Goal: Transaction & Acquisition: Purchase product/service

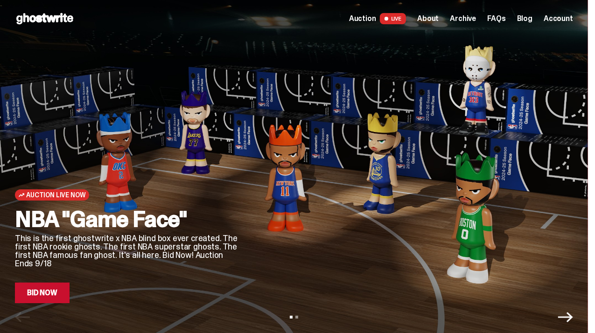
click at [61, 299] on link "Bid Now" at bounding box center [42, 293] width 55 height 21
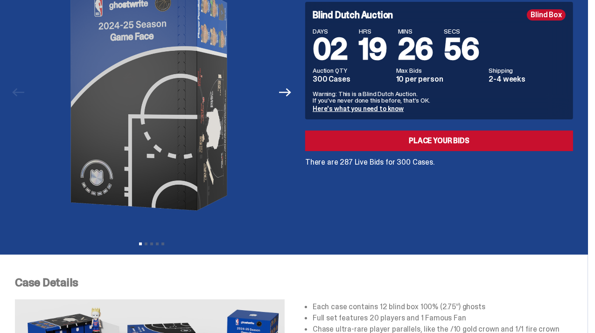
scroll to position [90, 0]
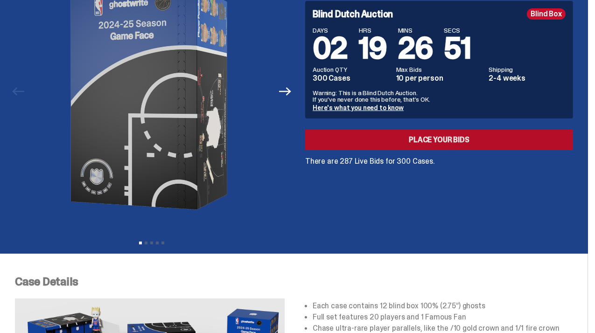
click at [422, 150] on link "Place your Bids" at bounding box center [439, 140] width 268 height 21
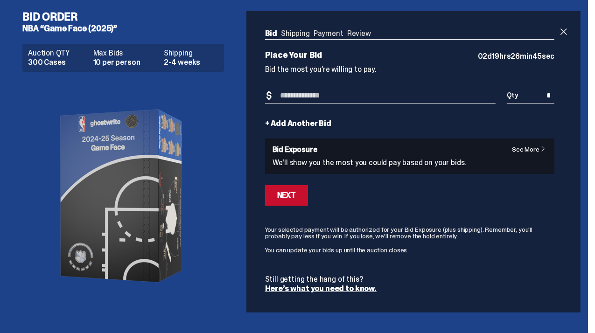
click at [341, 38] on ul "Bid Shipping Payment Review" at bounding box center [409, 34] width 289 height 9
click at [322, 104] on input "Bid Amount" at bounding box center [380, 95] width 231 height 15
type input "***"
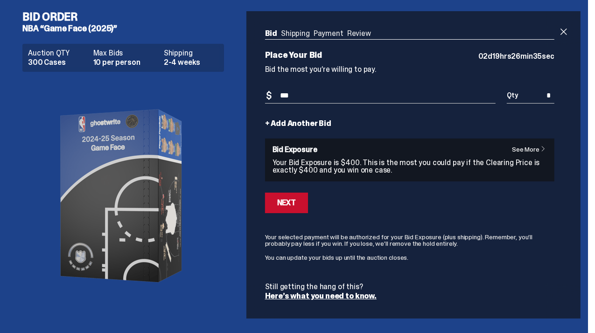
click at [553, 110] on div "Bid Shipping Payment Review Auction QTY 300 Cases Max Bids 10 per person Shippi…" at bounding box center [409, 165] width 327 height 308
click at [543, 104] on input "*" at bounding box center [531, 95] width 48 height 15
type input "*"
click at [314, 104] on input "***" at bounding box center [369, 95] width 209 height 15
type input "*"
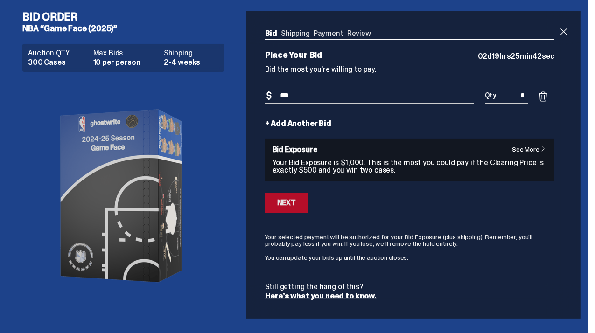
type input "***"
click at [296, 207] on div "Next" at bounding box center [286, 202] width 19 height 7
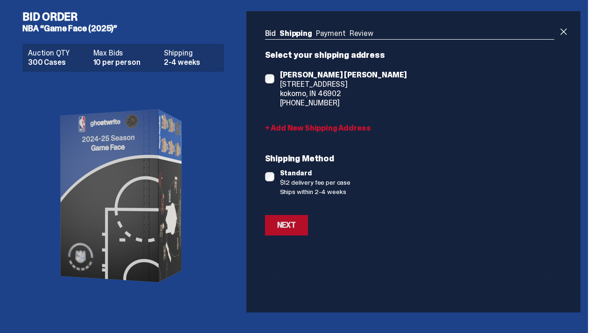
click at [298, 236] on button "Next" at bounding box center [286, 225] width 43 height 21
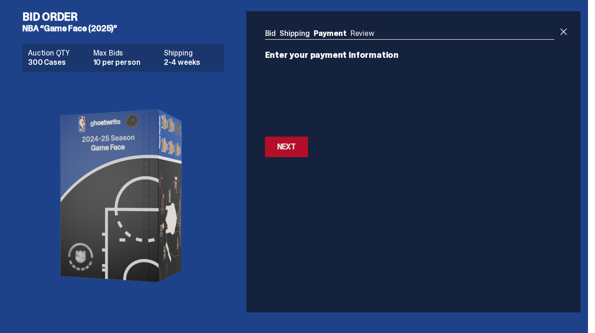
click at [296, 151] on div "Next" at bounding box center [286, 146] width 19 height 7
click at [296, 153] on div "Next" at bounding box center [286, 148] width 19 height 7
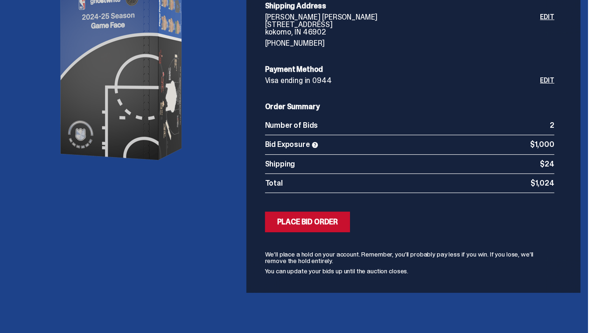
scroll to position [197, 0]
click at [338, 226] on div "Place Bid Order" at bounding box center [307, 221] width 61 height 7
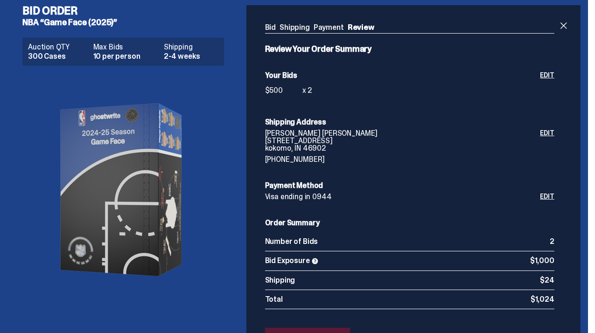
scroll to position [0, 0]
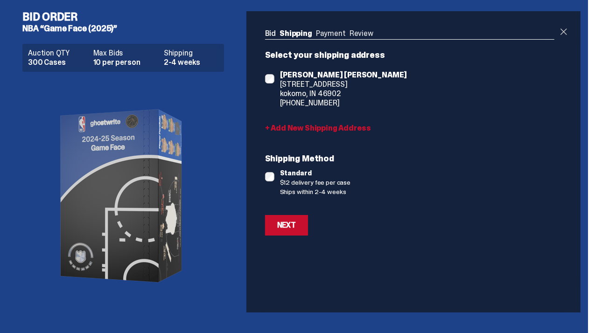
click at [559, 37] on span at bounding box center [563, 31] width 11 height 11
